Goal: Register for event/course

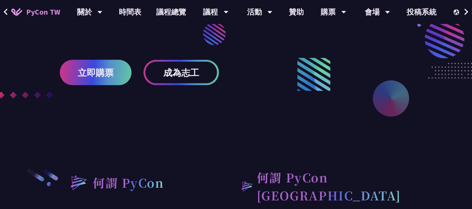
click at [421, 103] on div at bounding box center [236, 35] width 472 height 280
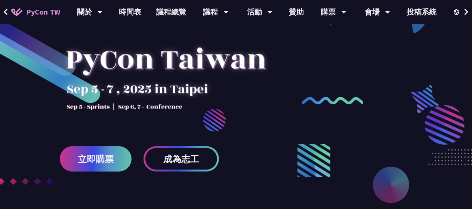
scroll to position [75, 0]
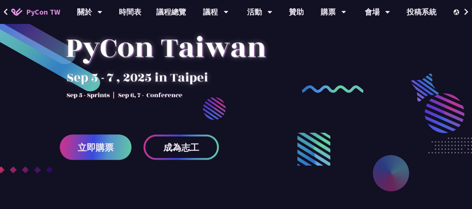
click at [237, 105] on div at bounding box center [166, 59] width 212 height 105
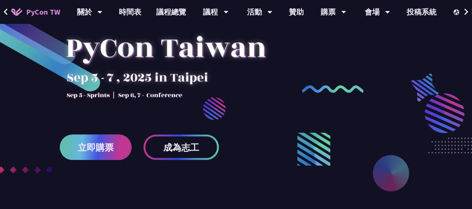
click at [118, 143] on link "立即購票" at bounding box center [96, 146] width 72 height 25
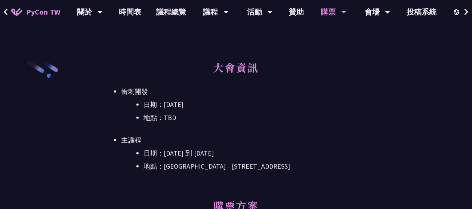
scroll to position [224, 0]
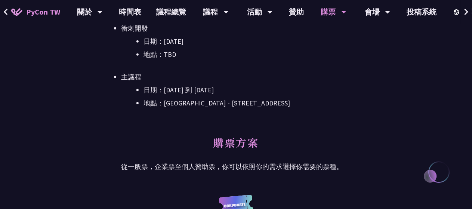
scroll to position [261, 0]
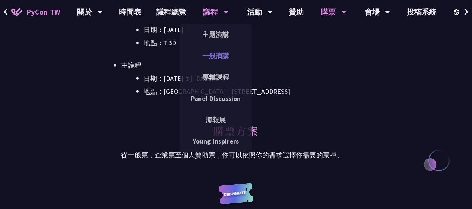
click at [223, 54] on link "一般演講" at bounding box center [216, 56] width 72 height 18
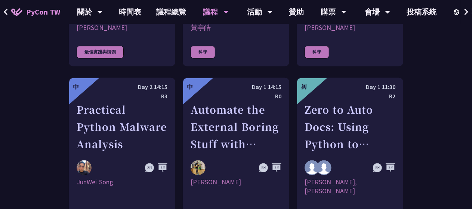
scroll to position [1918, 0]
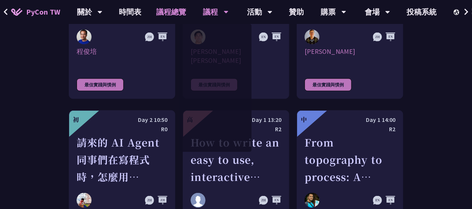
click at [165, 10] on link "議程總覽" at bounding box center [171, 12] width 45 height 24
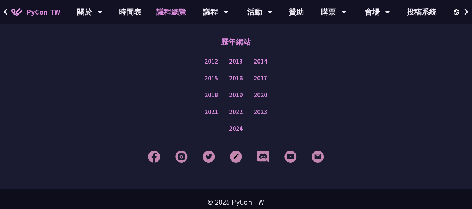
scroll to position [1008, 0]
